Goal: Information Seeking & Learning: Check status

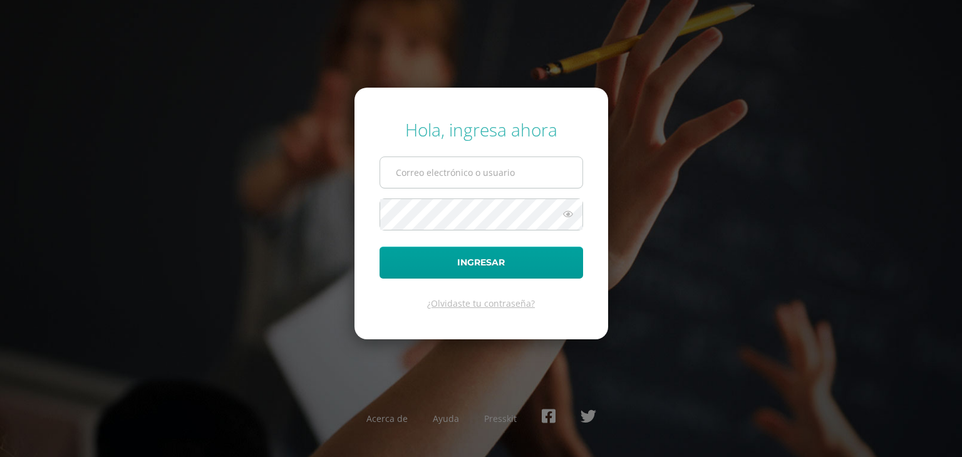
click at [486, 177] on input "text" at bounding box center [481, 172] width 202 height 31
type input "[EMAIL_ADDRESS][DOMAIN_NAME]"
click at [379, 247] on button "Ingresar" at bounding box center [480, 263] width 203 height 32
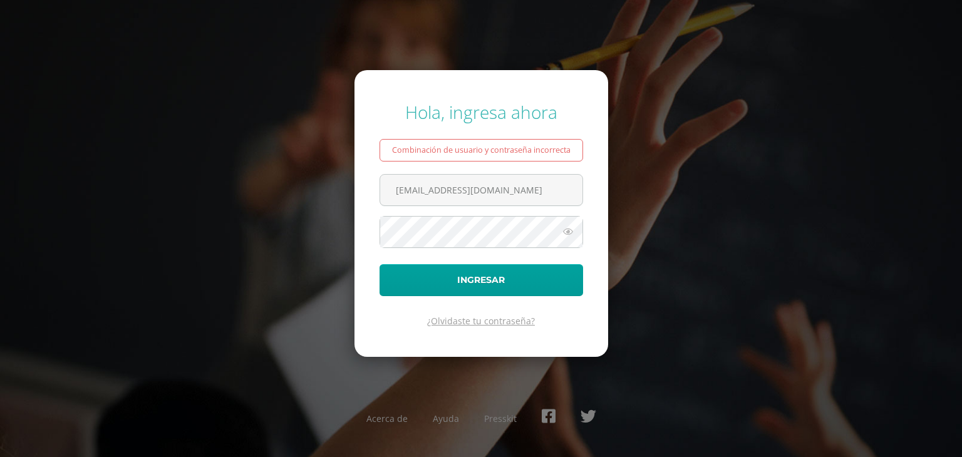
click at [461, 320] on link "¿Olvidaste tu contraseña?" at bounding box center [481, 321] width 108 height 12
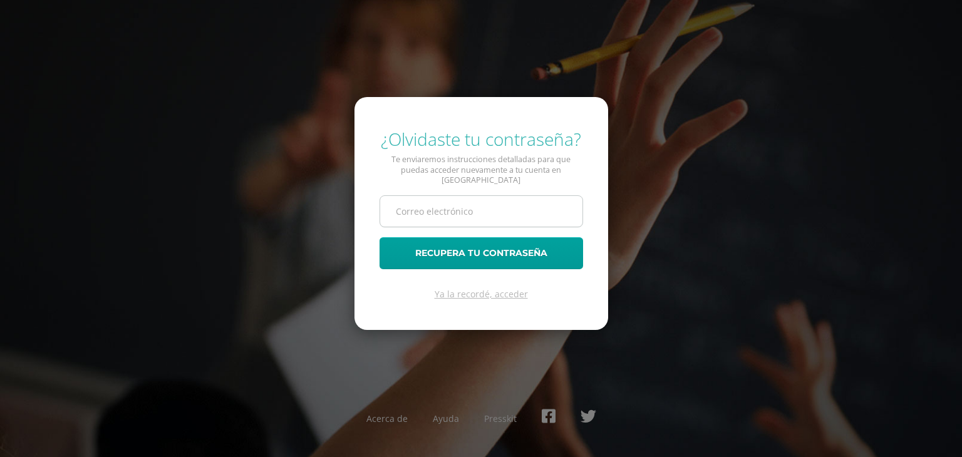
drag, startPoint x: 460, startPoint y: 210, endPoint x: 470, endPoint y: 211, distance: 10.7
click at [463, 210] on input "text" at bounding box center [481, 211] width 202 height 31
type input "[EMAIL_ADDRESS][DOMAIN_NAME]"
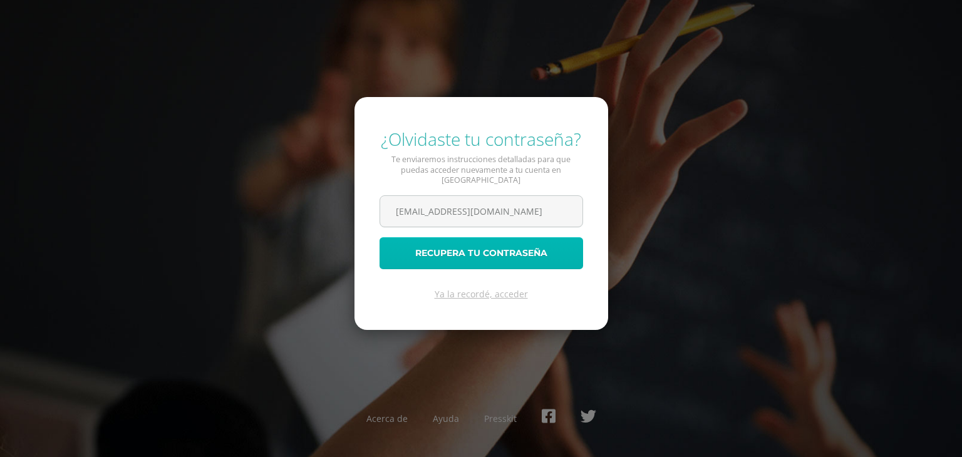
click at [473, 250] on button "Recupera tu contraseña" at bounding box center [480, 253] width 203 height 32
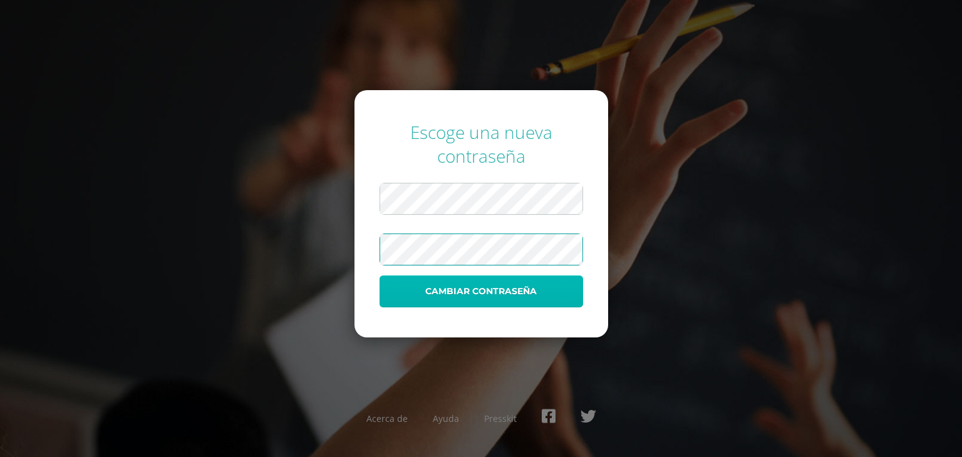
click at [501, 292] on button "Cambiar contraseña" at bounding box center [480, 291] width 203 height 32
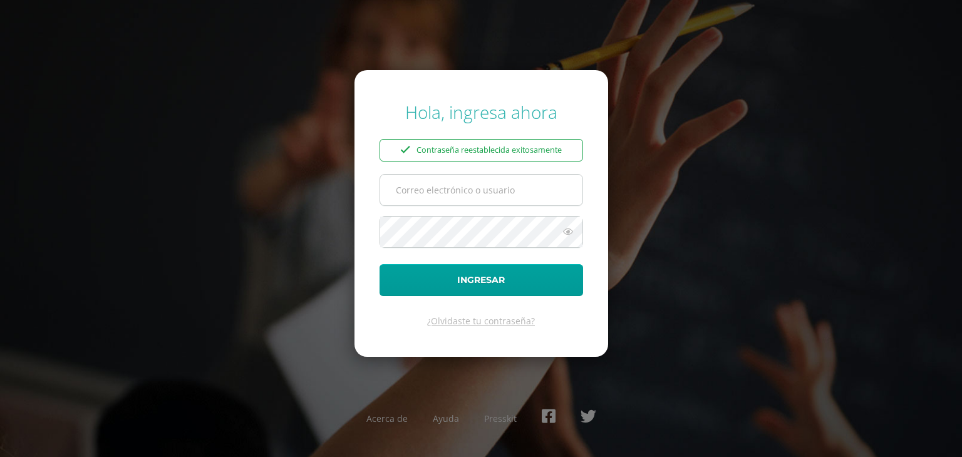
click at [456, 198] on input "text" at bounding box center [481, 190] width 202 height 31
type input "[EMAIL_ADDRESS][DOMAIN_NAME]"
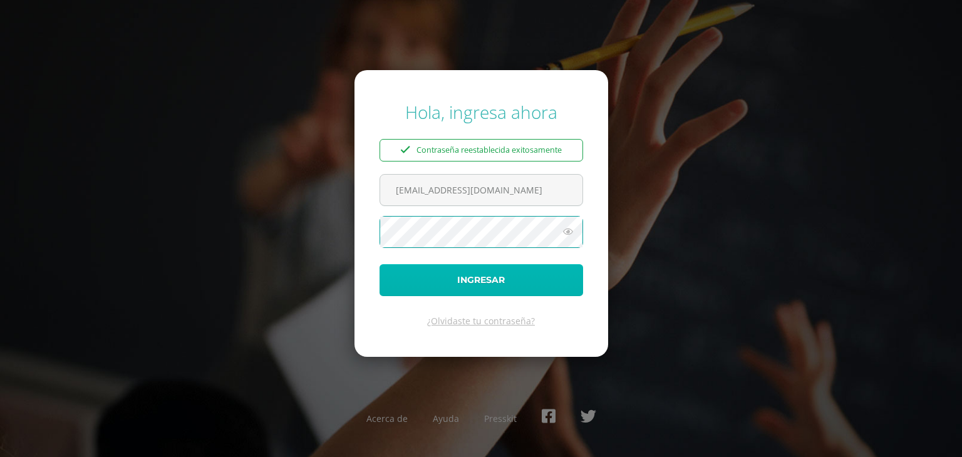
click at [508, 278] on button "Ingresar" at bounding box center [480, 280] width 203 height 32
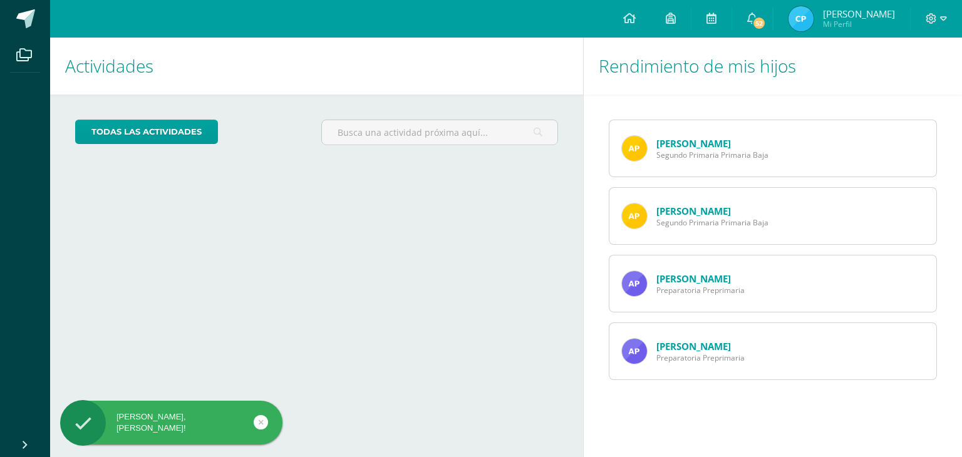
click at [686, 141] on link "[PERSON_NAME]" at bounding box center [693, 143] width 75 height 13
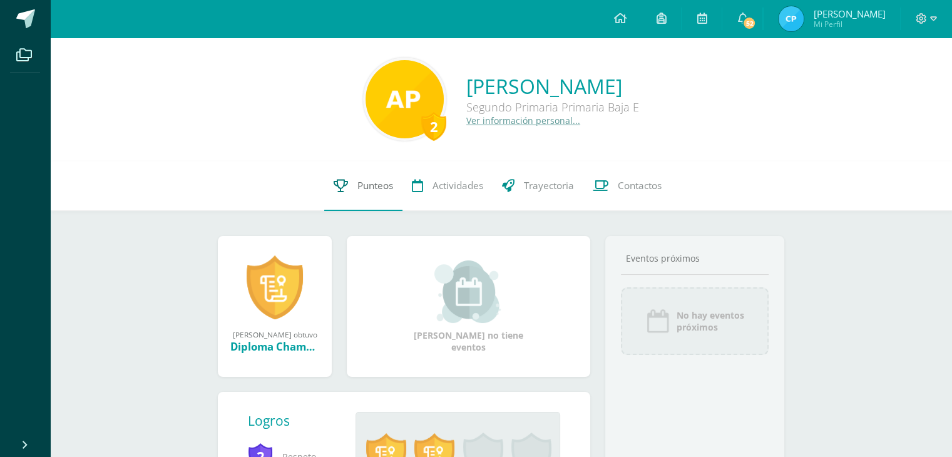
click at [373, 186] on span "Punteos" at bounding box center [376, 185] width 36 height 13
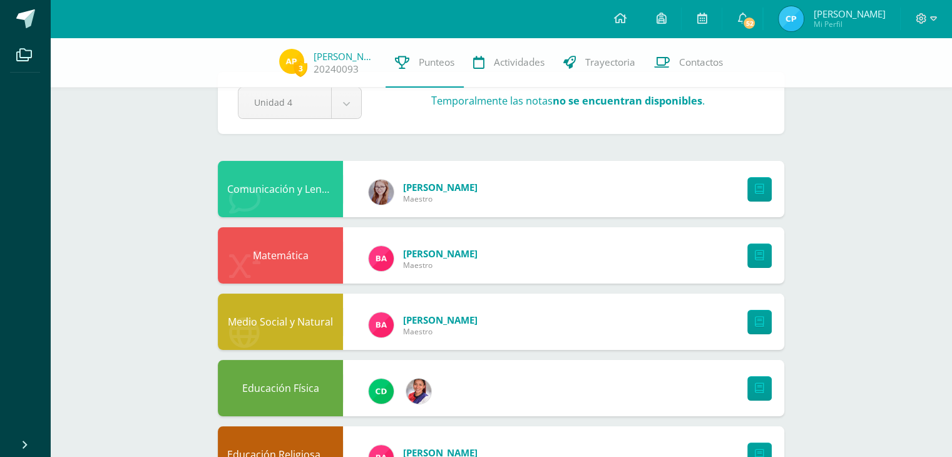
scroll to position [35, 0]
click at [762, 187] on icon at bounding box center [759, 190] width 9 height 11
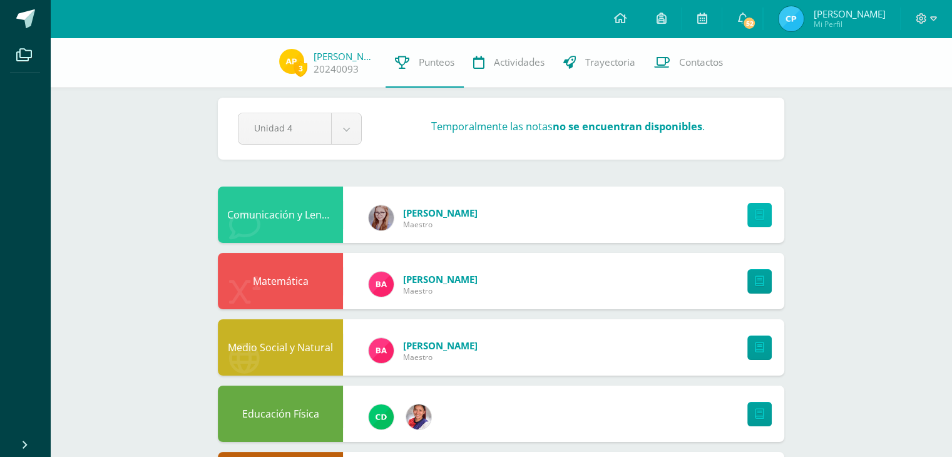
scroll to position [0, 0]
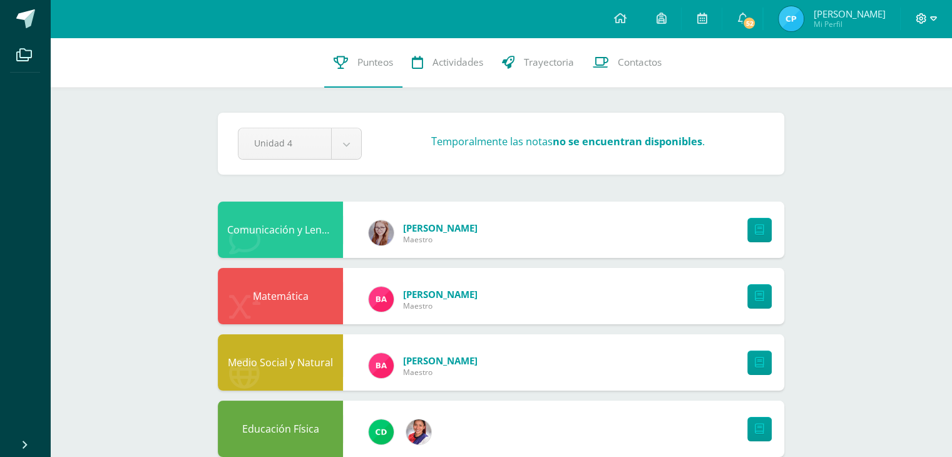
click at [930, 21] on icon at bounding box center [933, 18] width 7 height 11
click at [895, 83] on span "Cerrar sesión" at bounding box center [894, 86] width 56 height 12
